Goal: Information Seeking & Learning: Learn about a topic

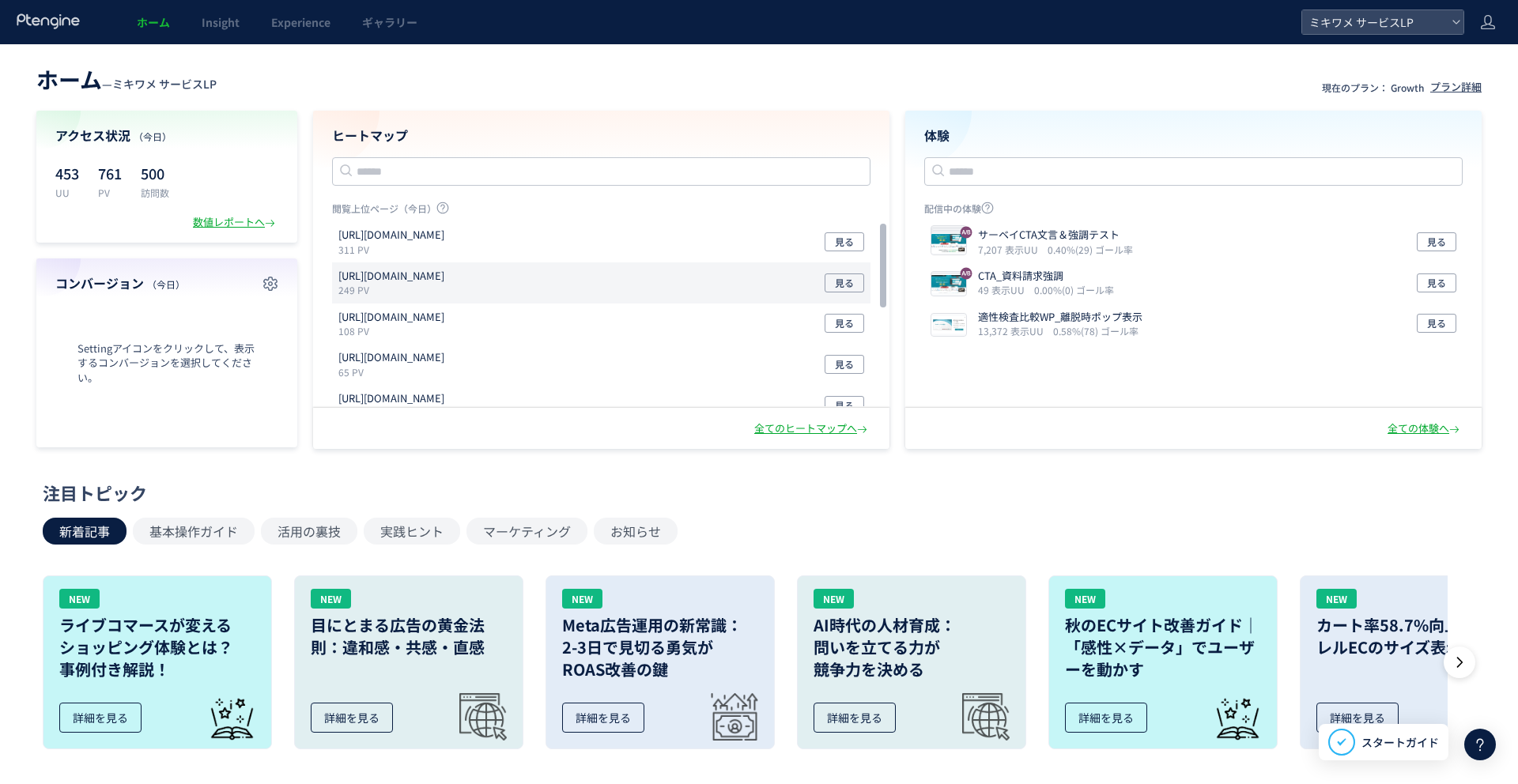
click at [417, 272] on p "[URL][DOMAIN_NAME]" at bounding box center [391, 276] width 106 height 15
click at [849, 284] on span "見る" at bounding box center [844, 282] width 19 height 19
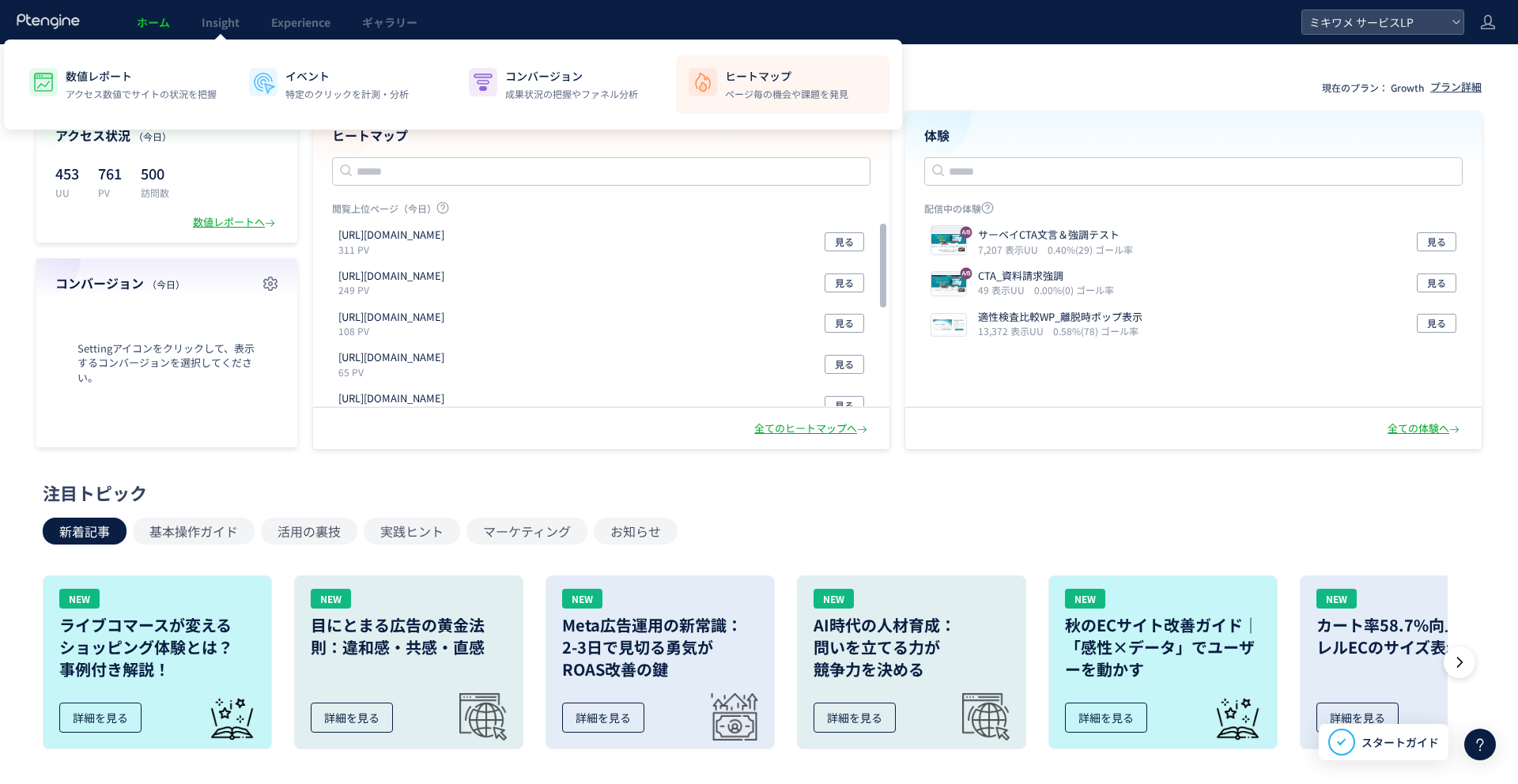
click at [724, 99] on li "ヒートマップ ページ毎の機会や課題を発見" at bounding box center [783, 84] width 214 height 59
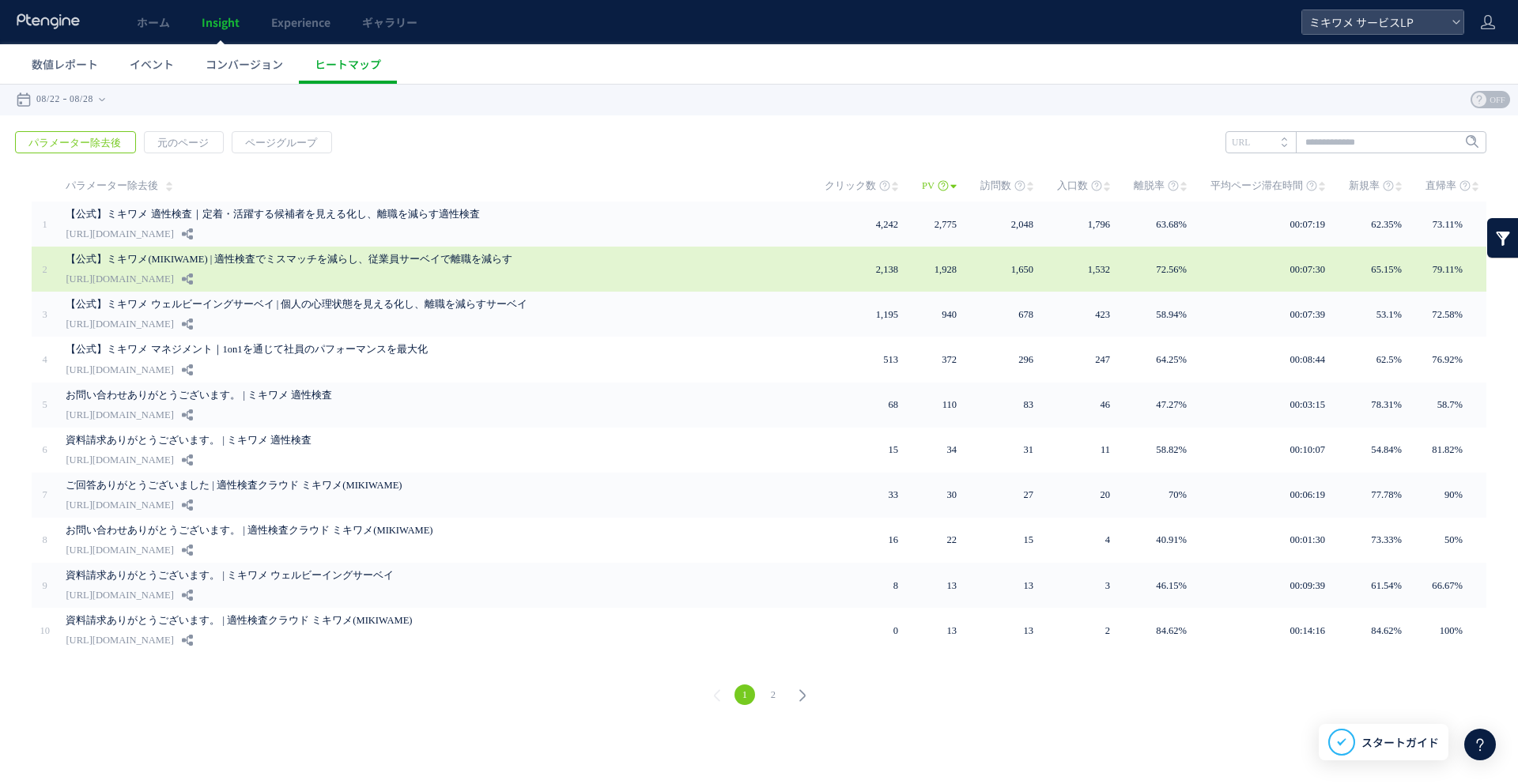
click at [226, 268] on div "【公式】ミキワメ(MIKIWAME) | 適性検査でミスマッチを減らし、従業員サーベイで離職を減らす [URL][DOMAIN_NAME]" at bounding box center [434, 269] width 737 height 45
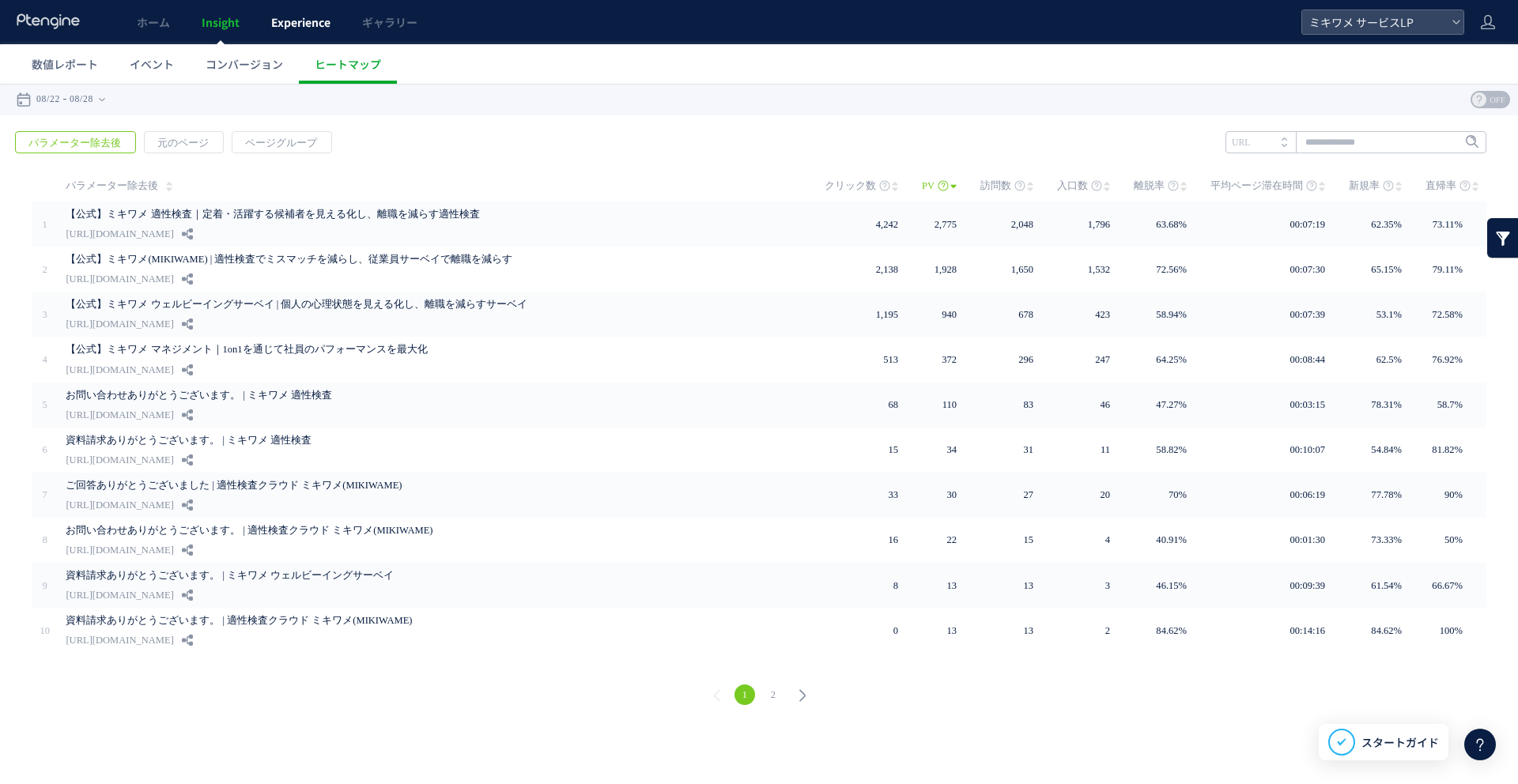
click at [305, 27] on span "Experience" at bounding box center [300, 22] width 59 height 15
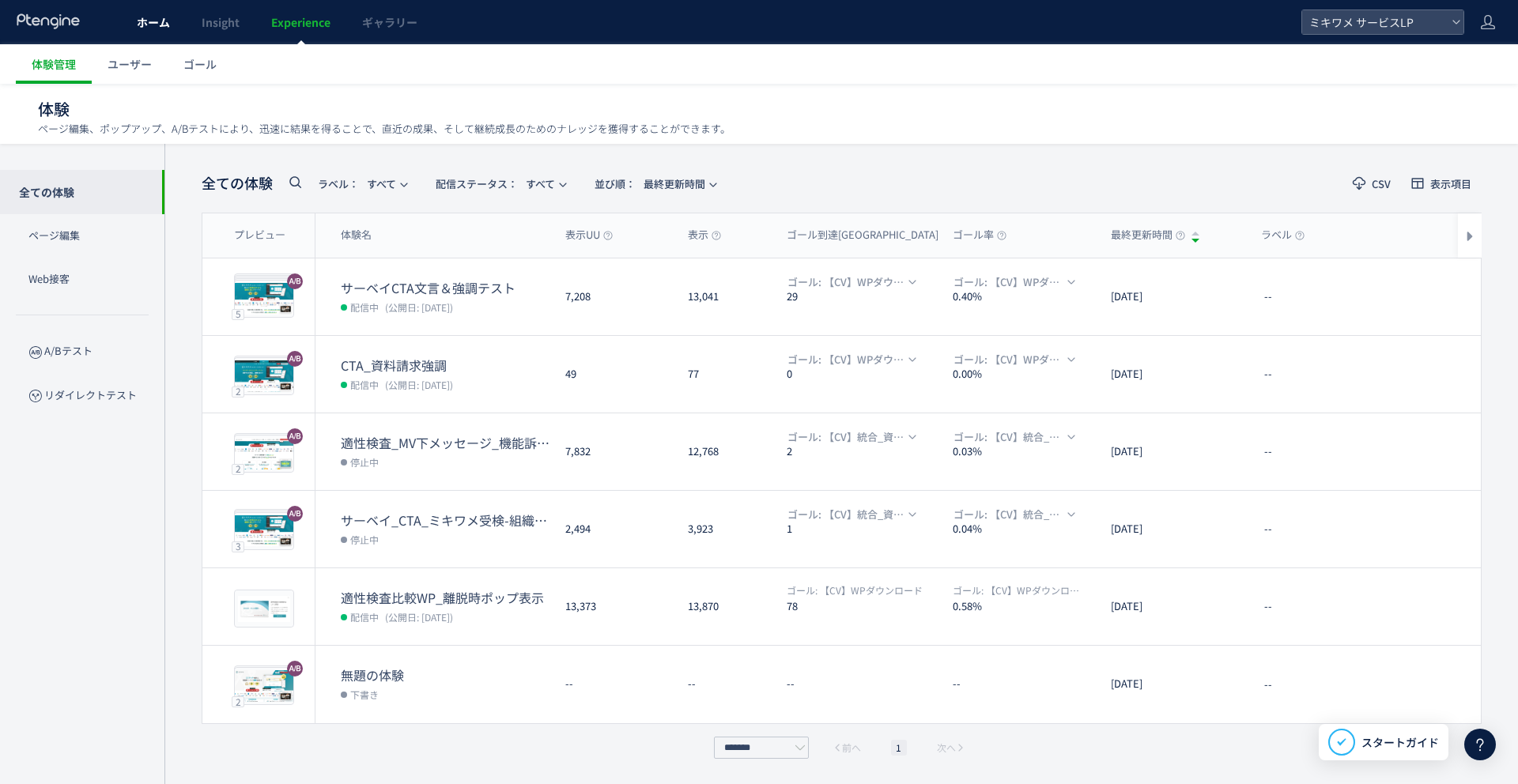
click at [155, 22] on span "ホーム" at bounding box center [153, 22] width 34 height 15
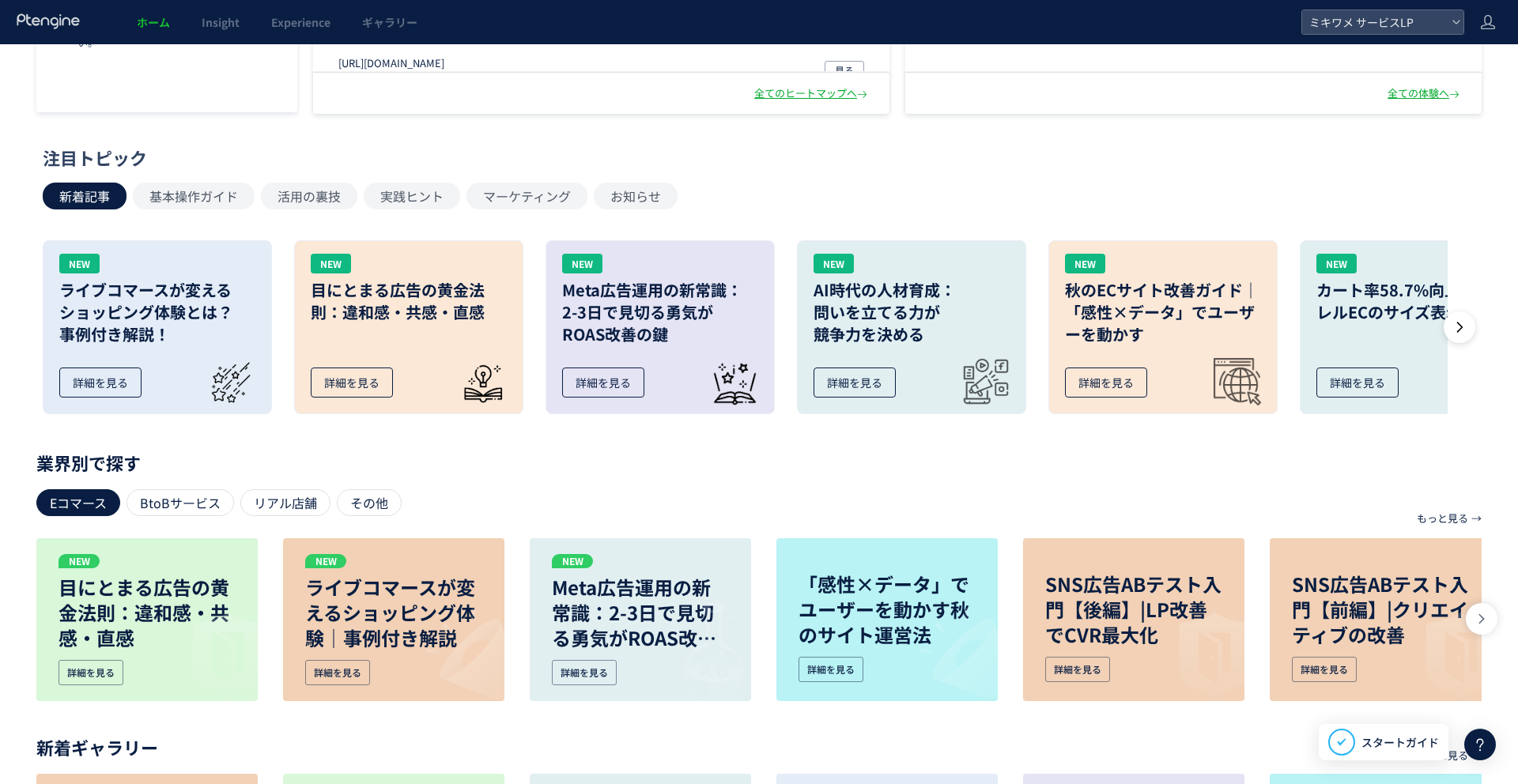
scroll to position [530, 0]
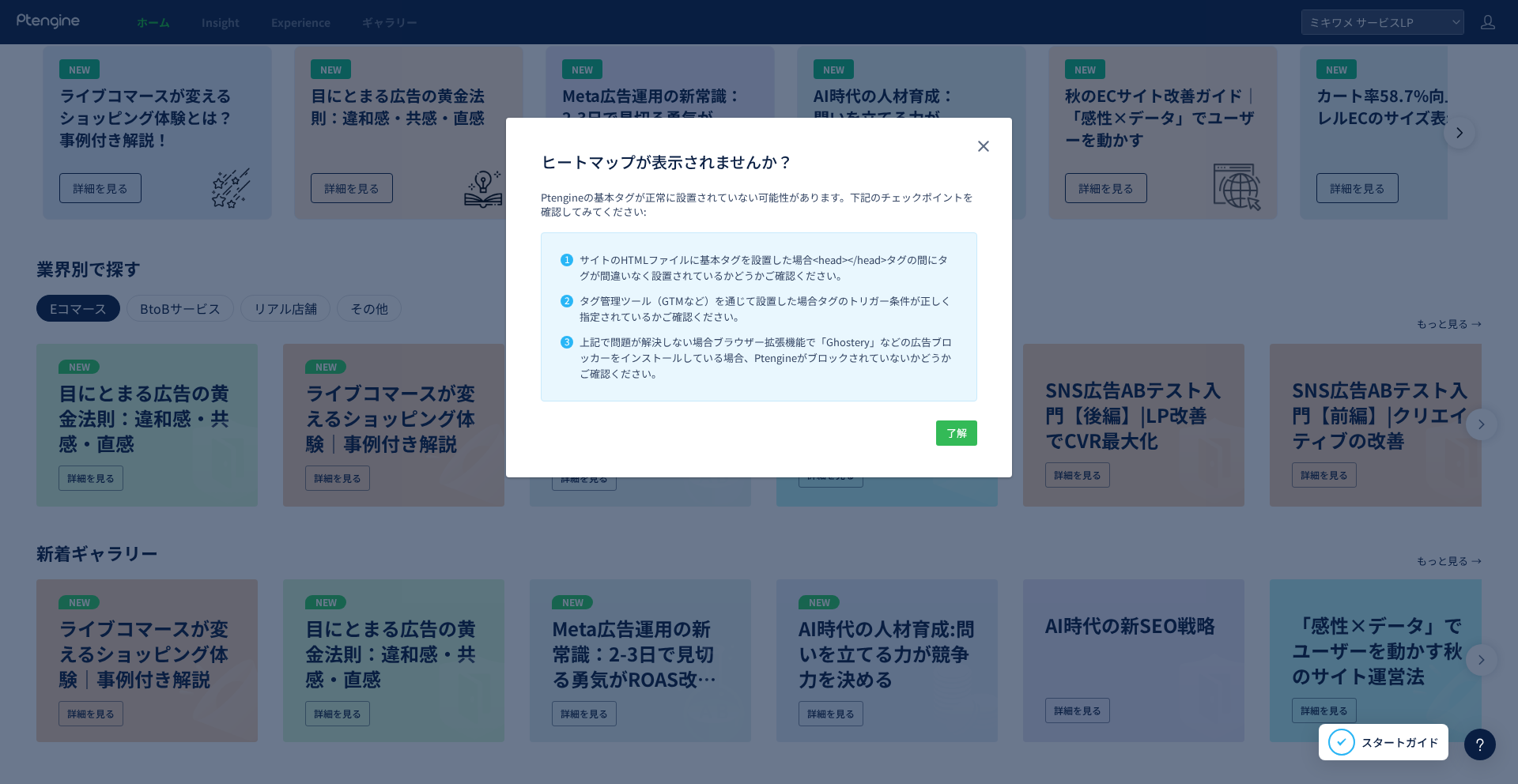
click at [962, 436] on span "了解" at bounding box center [956, 433] width 21 height 25
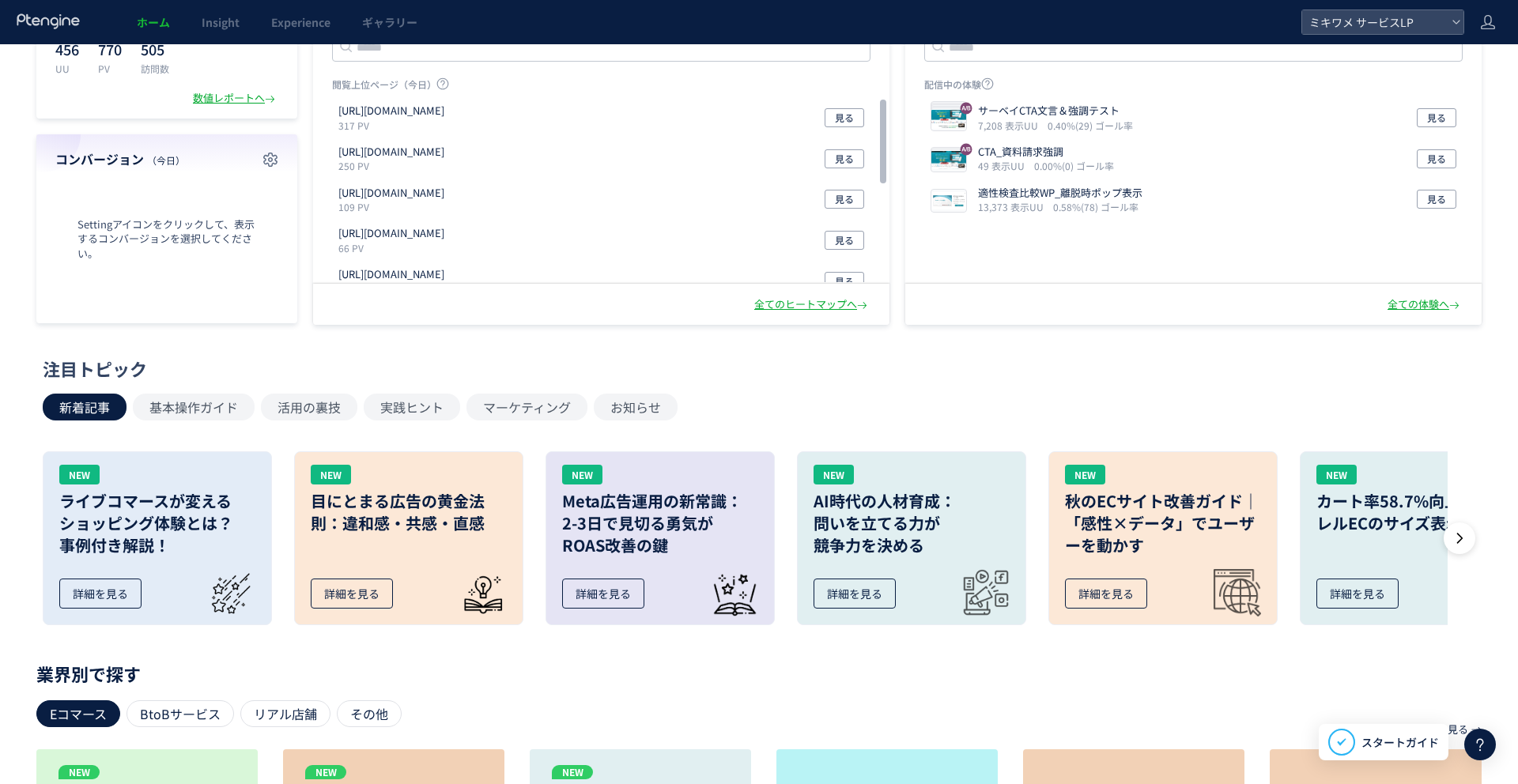
scroll to position [0, 0]
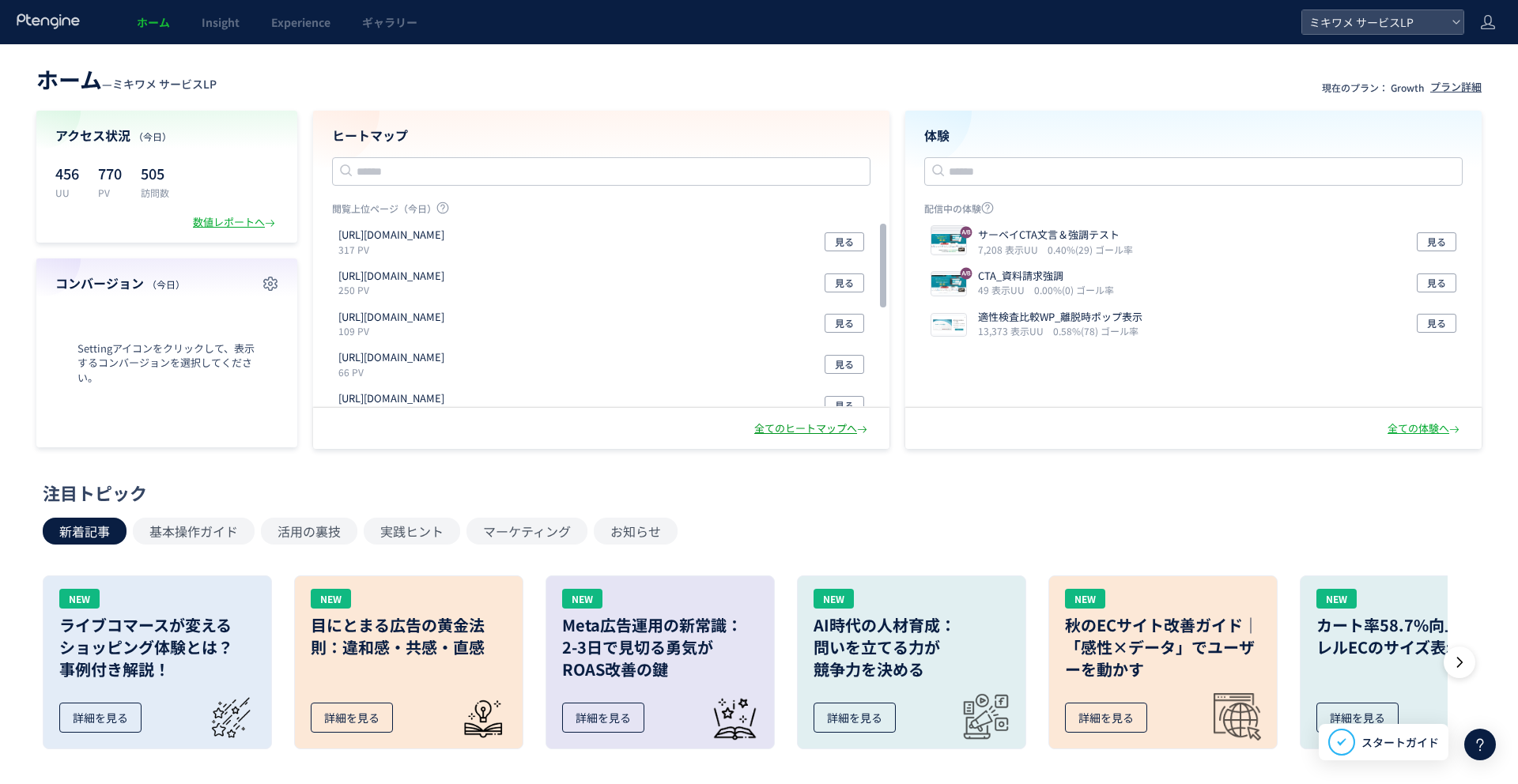
click at [800, 425] on div "全てのヒートマップへ" at bounding box center [812, 428] width 116 height 15
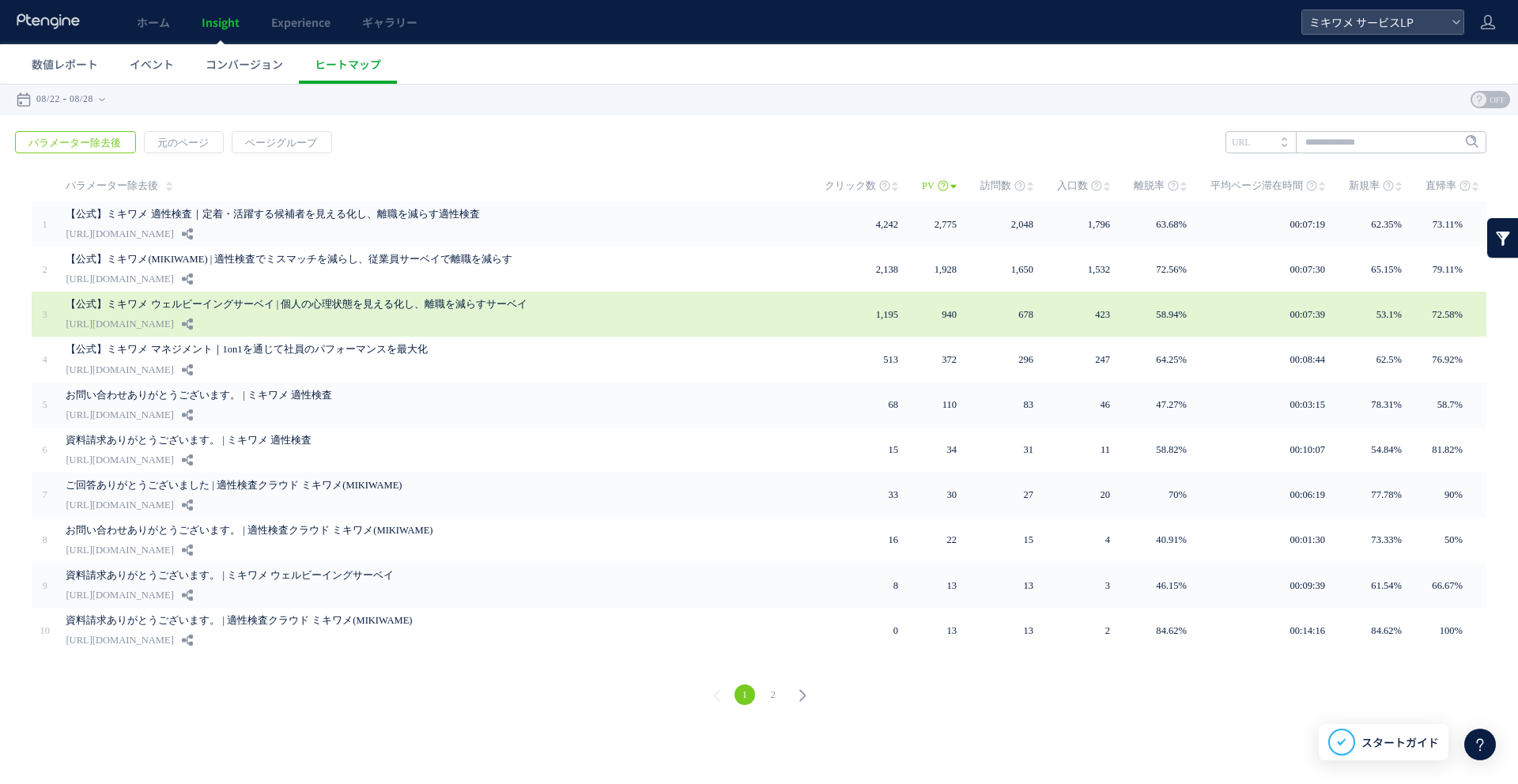
click at [173, 324] on link "[URL][DOMAIN_NAME]" at bounding box center [119, 323] width 108 height 19
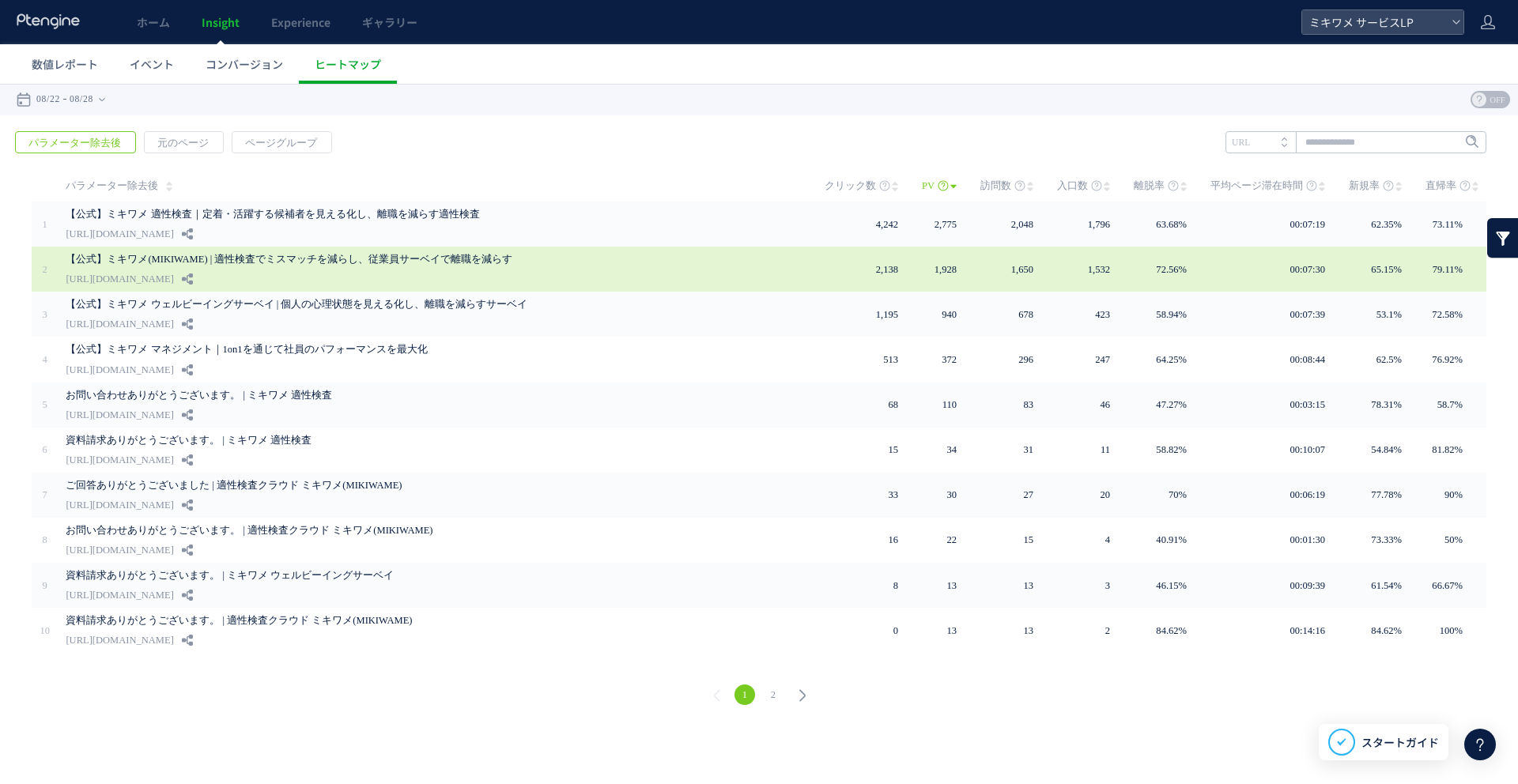
click at [340, 264] on link "【公式】ミキワメ(MIKIWAME) | 適性検査でミスマッチを減らし、従業員サーベイで離職を減らす" at bounding box center [428, 259] width 727 height 19
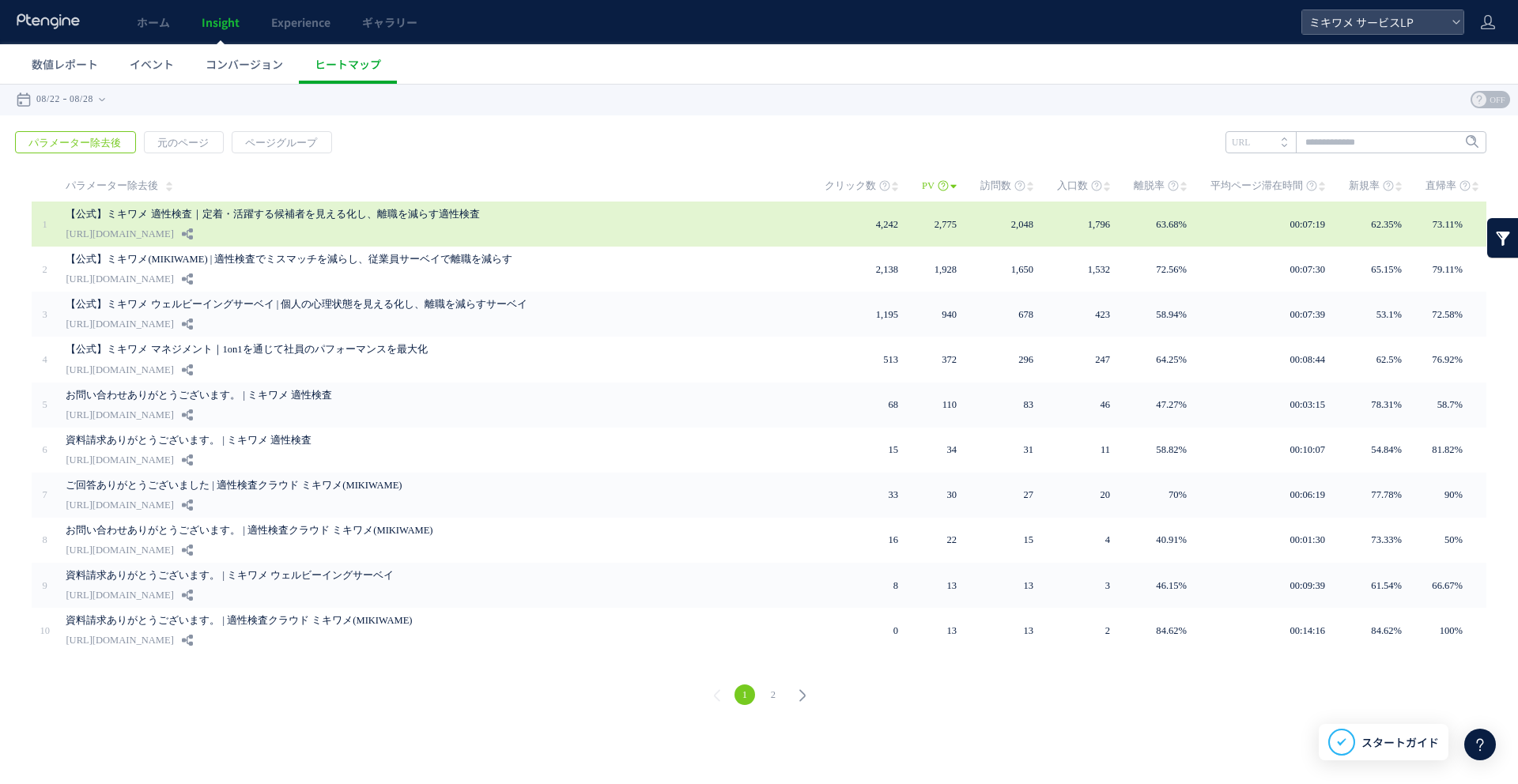
click at [334, 223] on link "【公式】ミキワメ 適性検査｜定着・活躍する候補者を見える化し、離職を減らす適性検査" at bounding box center [428, 214] width 727 height 19
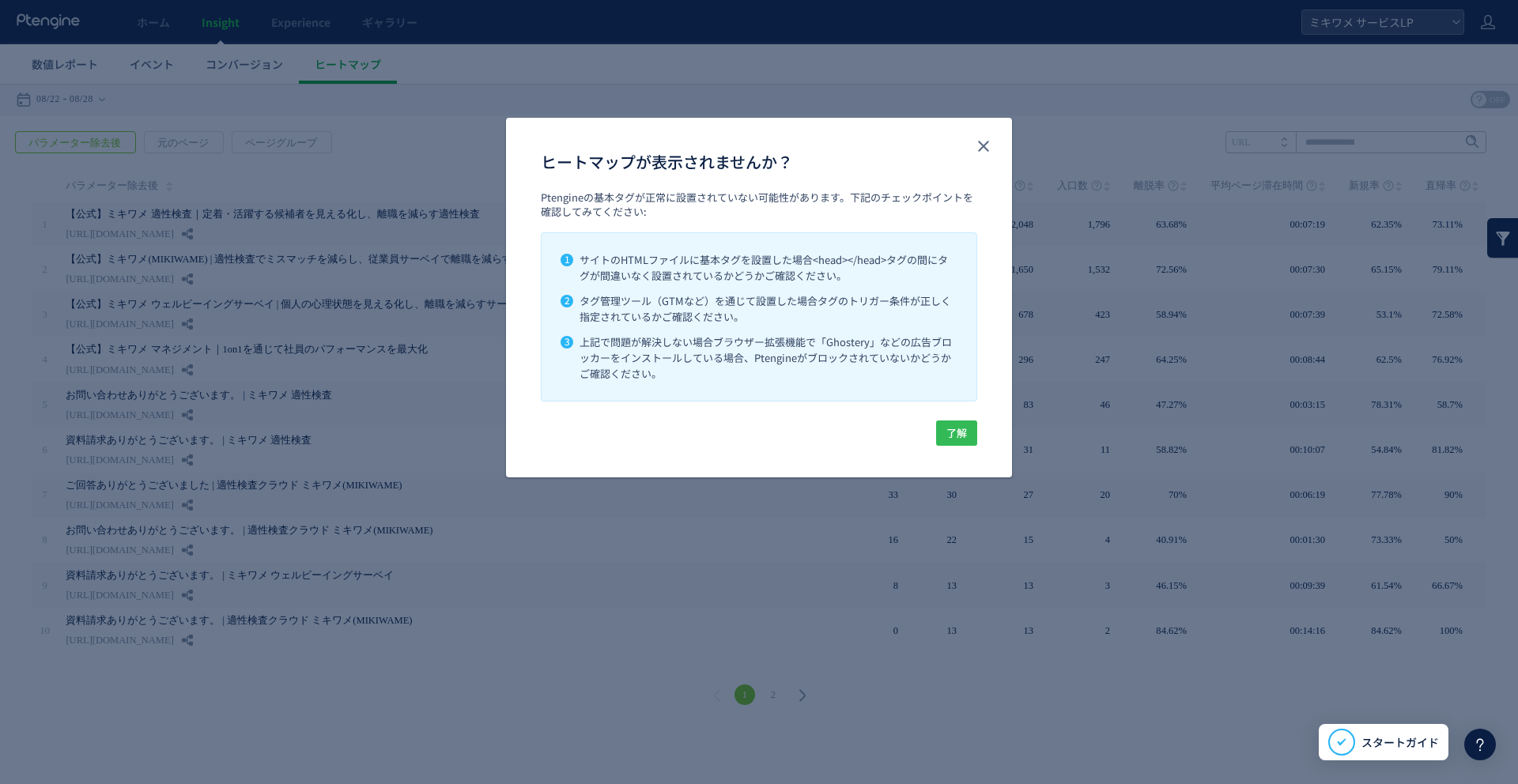
click at [963, 427] on span "了解" at bounding box center [956, 433] width 21 height 25
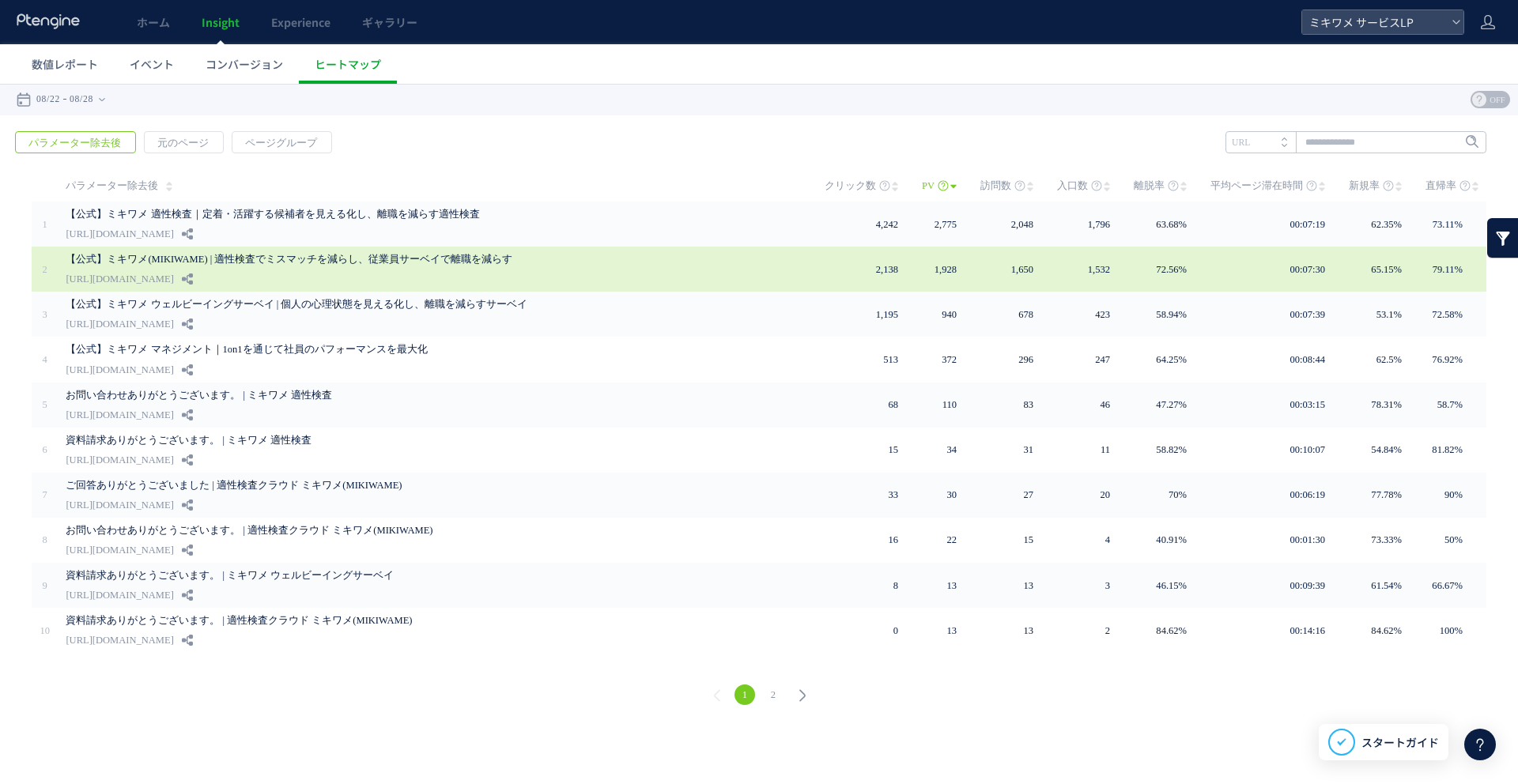
click at [610, 260] on link "【公式】ミキワメ(MIKIWAME) | 適性検査でミスマッチを減らし、従業員サーベイで離職を減らす" at bounding box center [428, 259] width 727 height 19
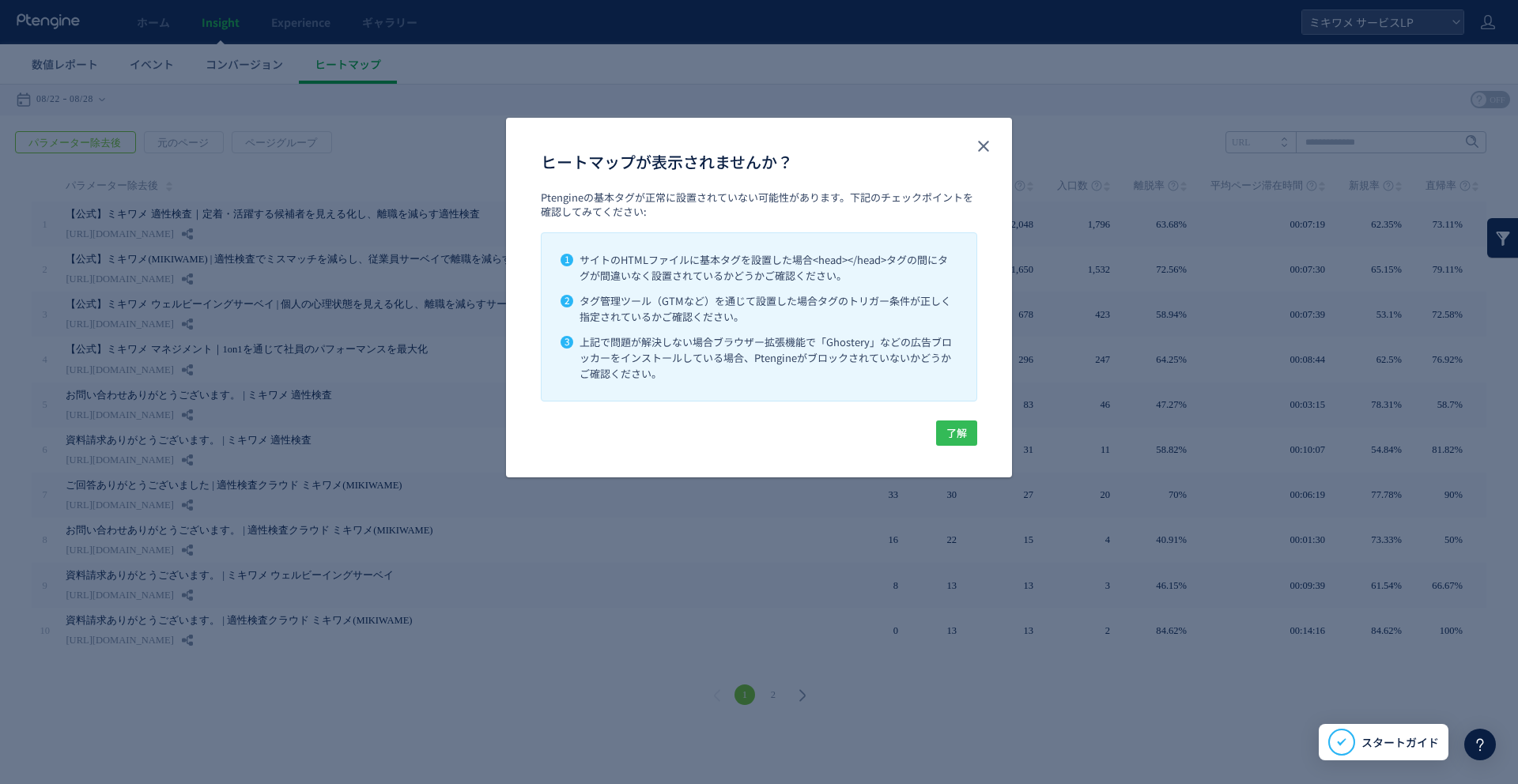
click at [953, 429] on span "了解" at bounding box center [956, 433] width 21 height 25
